Goal: Information Seeking & Learning: Learn about a topic

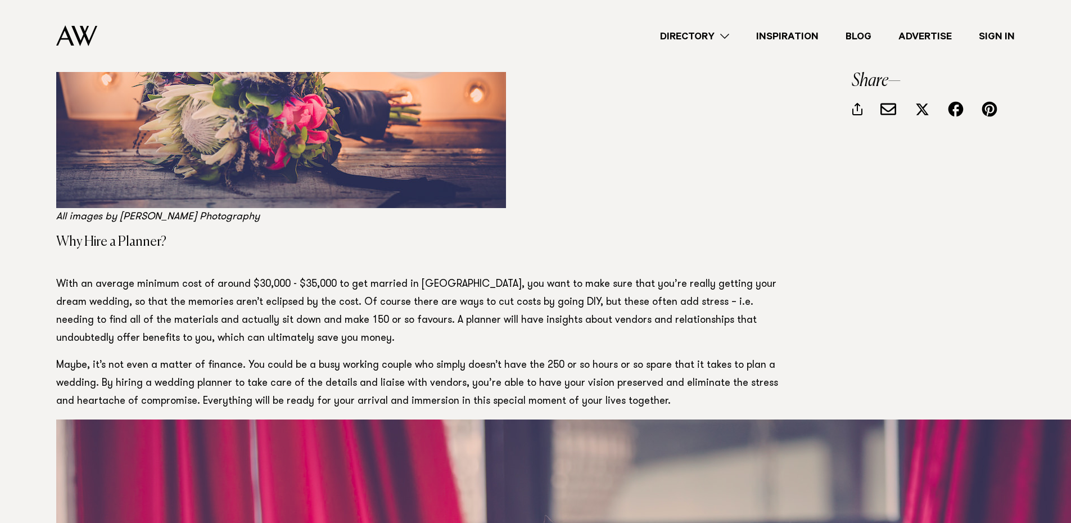
scroll to position [562, 0]
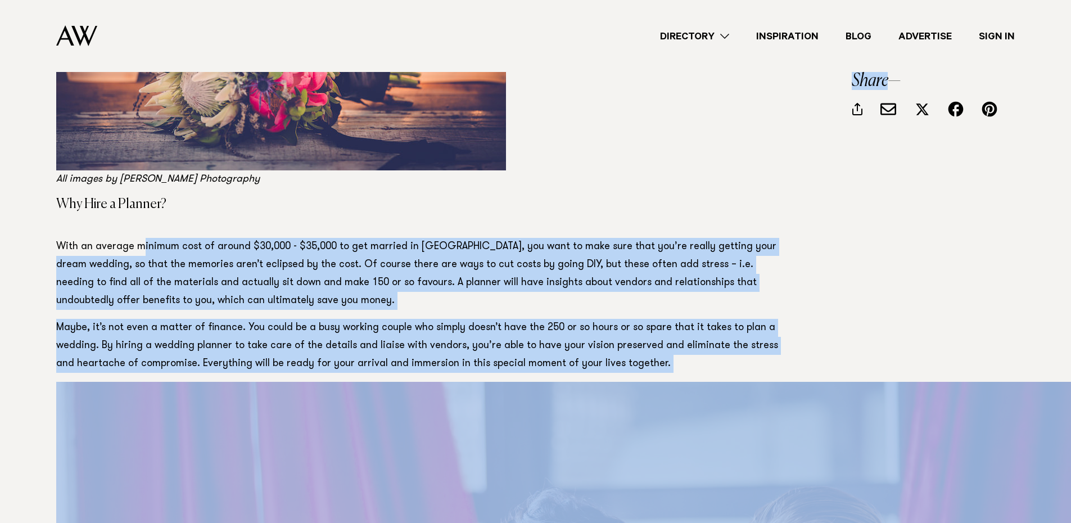
drag, startPoint x: 140, startPoint y: 244, endPoint x: 295, endPoint y: 255, distance: 155.4
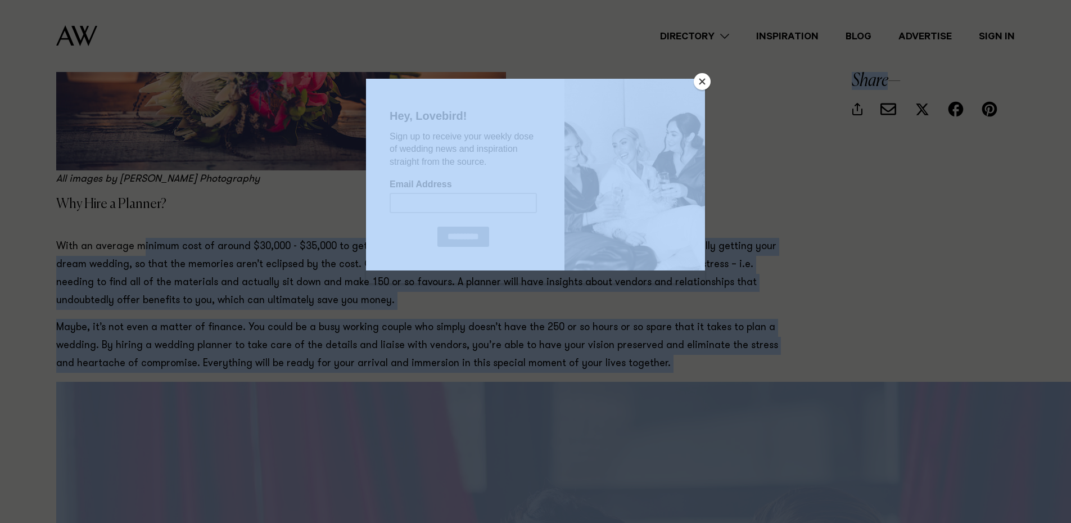
click at [295, 255] on div at bounding box center [535, 261] width 1071 height 523
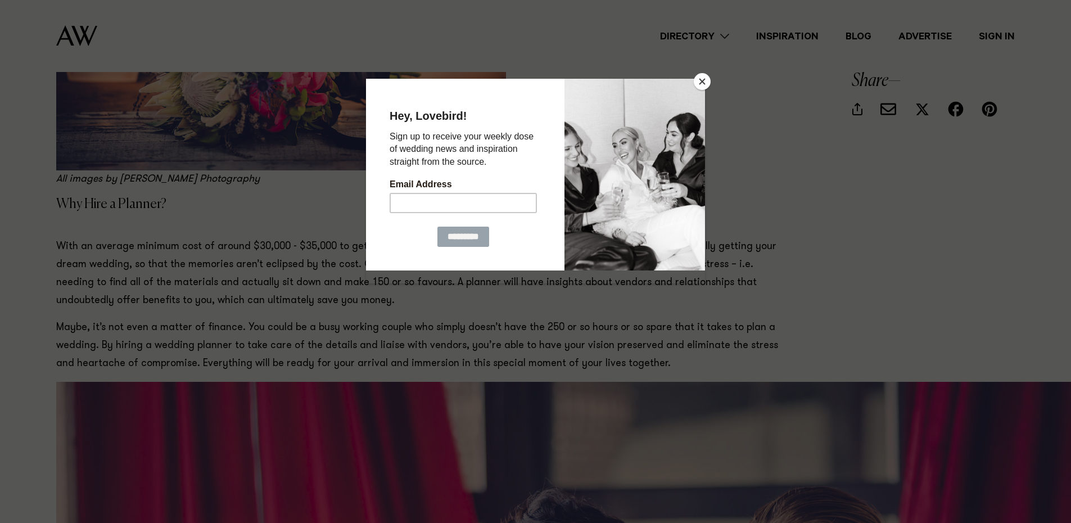
click at [708, 78] on button "Close" at bounding box center [702, 81] width 17 height 17
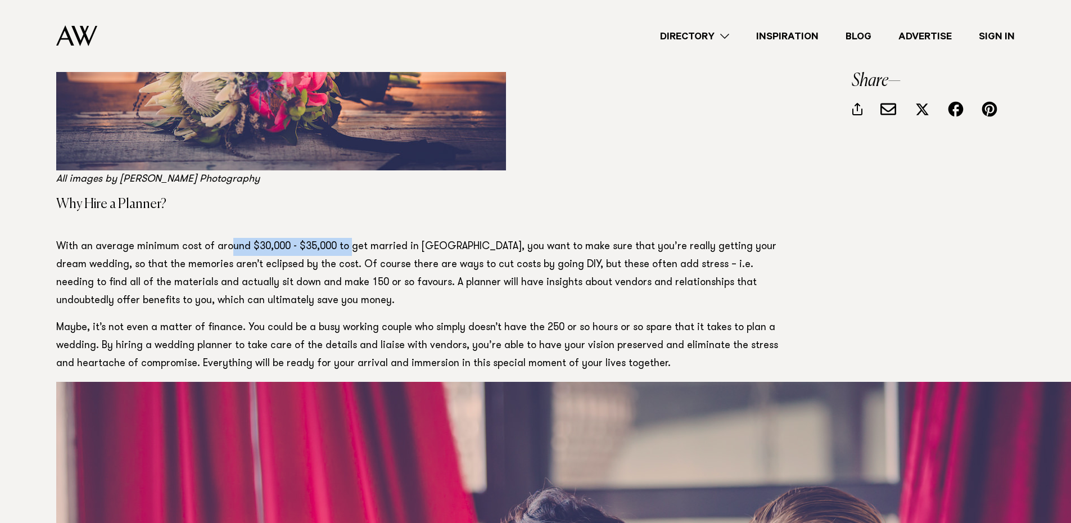
drag, startPoint x: 230, startPoint y: 236, endPoint x: 348, endPoint y: 250, distance: 118.8
click at [348, 250] on p "With an average minimum cost of around $30,000 - $35,000 to get married in [GEO…" at bounding box center [417, 274] width 722 height 72
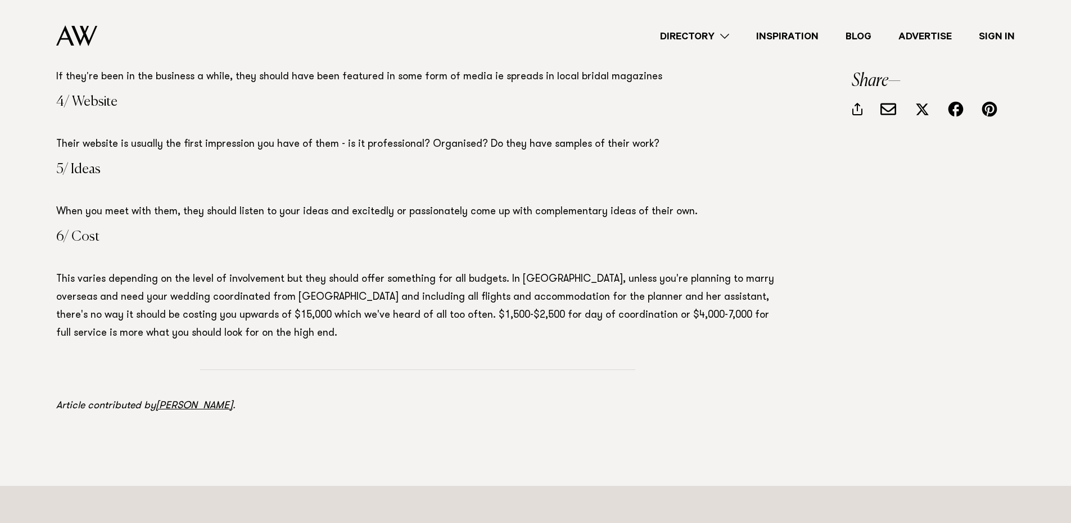
scroll to position [2641, 0]
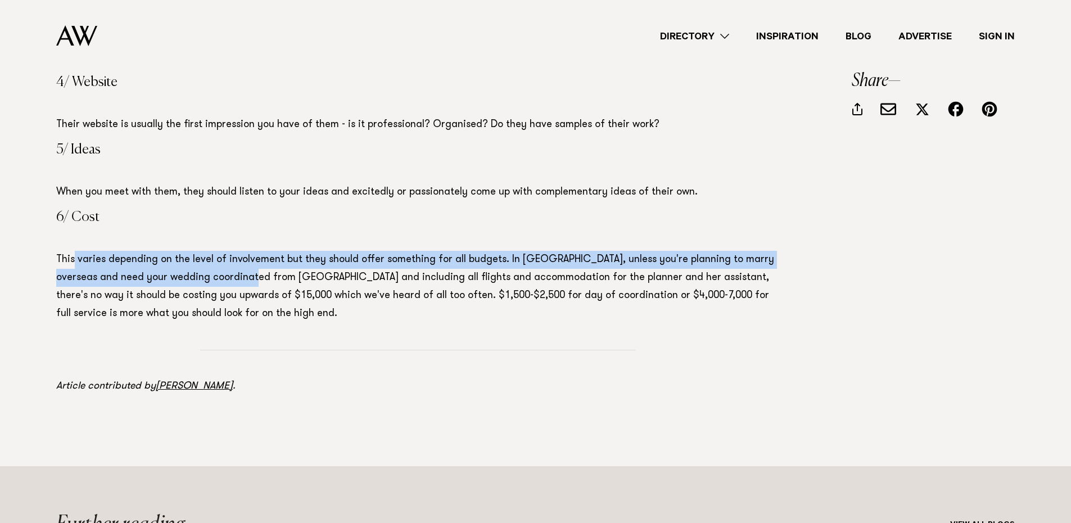
drag, startPoint x: 73, startPoint y: 257, endPoint x: 235, endPoint y: 277, distance: 163.6
click at [235, 277] on p "This varies depending on the level of involvement but they should offer somethi…" at bounding box center [417, 287] width 722 height 72
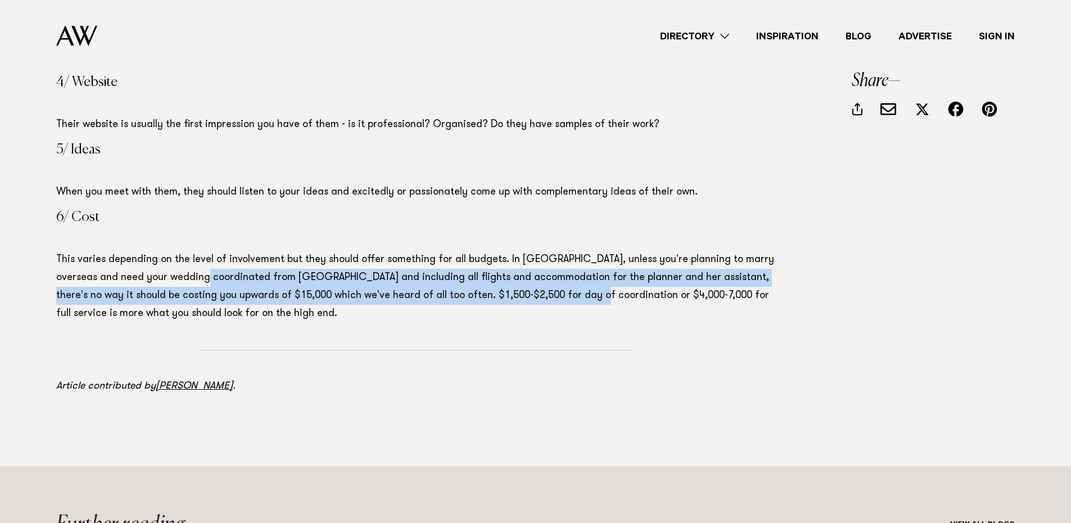
drag, startPoint x: 193, startPoint y: 279, endPoint x: 570, endPoint y: 292, distance: 377.3
click at [570, 292] on p "This varies depending on the level of involvement but they should offer somethi…" at bounding box center [417, 287] width 722 height 72
click at [556, 297] on p "This varies depending on the level of involvement but they should offer somethi…" at bounding box center [417, 287] width 722 height 72
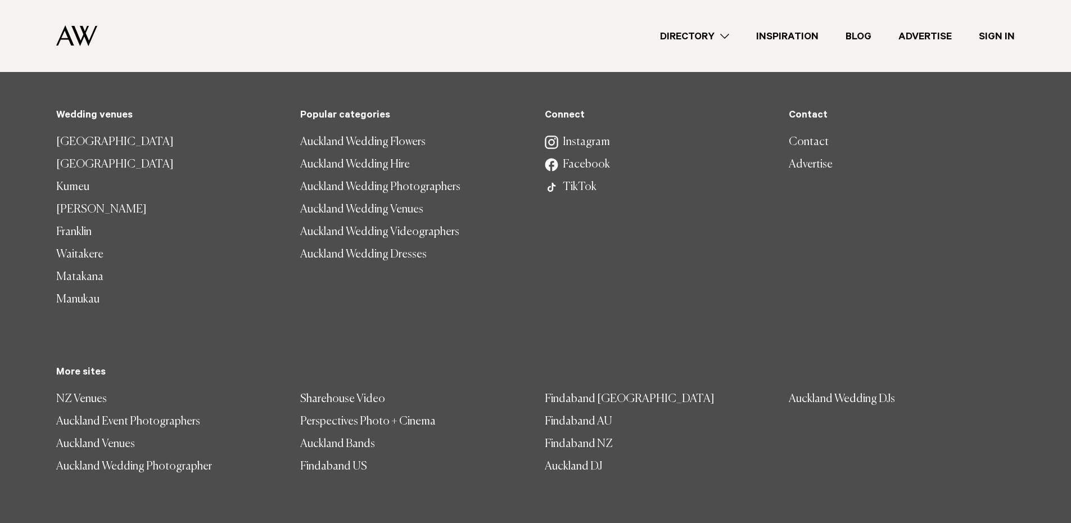
scroll to position [3642, 0]
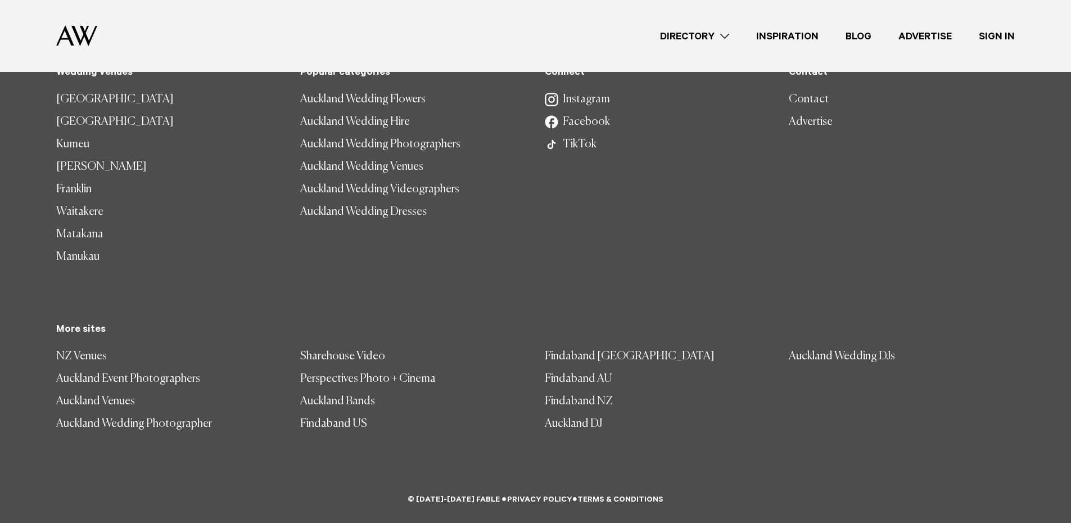
click at [75, 352] on link "NZ Venues" at bounding box center [169, 356] width 226 height 22
